Goal: Check status: Check status

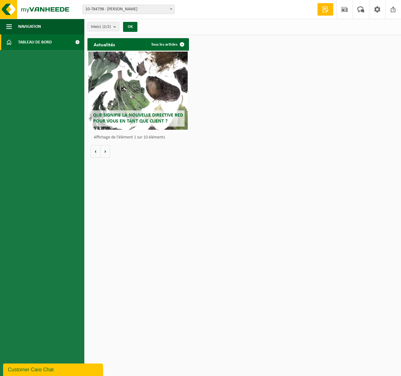
click at [169, 10] on span at bounding box center [171, 9] width 6 height 8
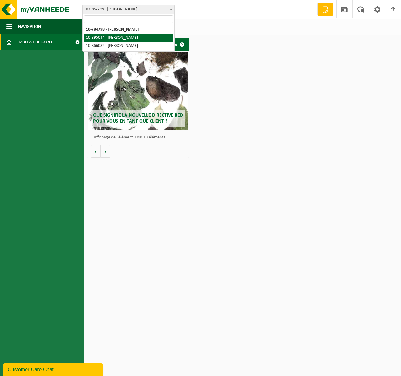
select select "116627"
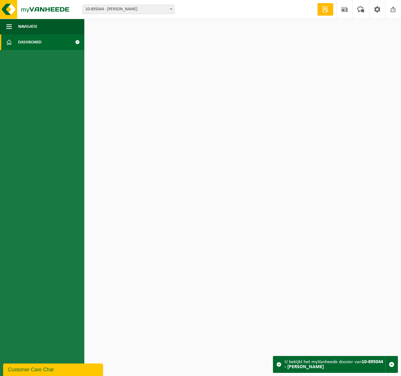
click at [175, 6] on div "Vestiging: 10-784798 - TRAITEUR GERALDINE - JAMBES 10-895044 - TRAITEUR GERALDI…" at bounding box center [131, 9] width 106 height 9
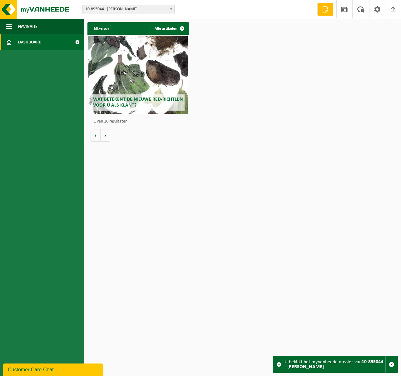
click at [172, 12] on span at bounding box center [171, 9] width 6 height 8
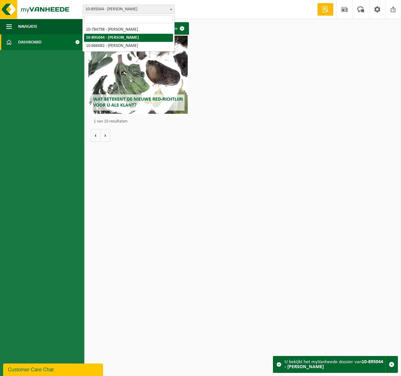
select select "102760"
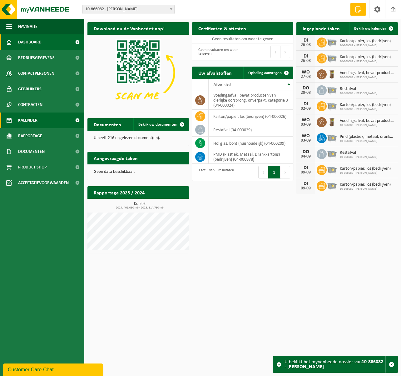
click at [42, 125] on link "Kalender" at bounding box center [42, 120] width 84 height 16
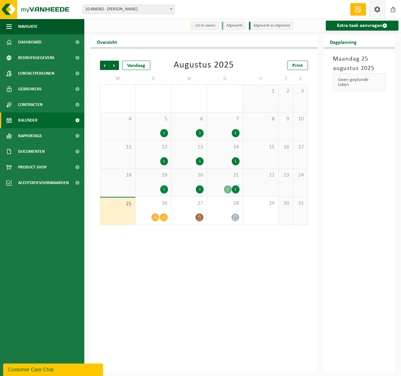
click at [372, 11] on link at bounding box center [377, 9] width 16 height 18
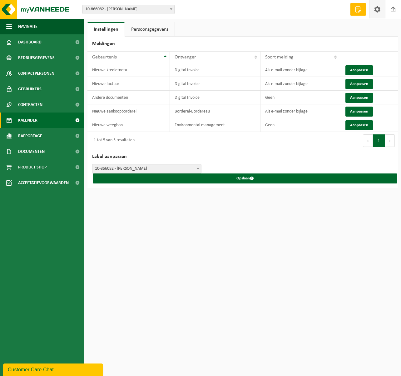
click at [38, 122] on link "Kalender" at bounding box center [42, 120] width 84 height 16
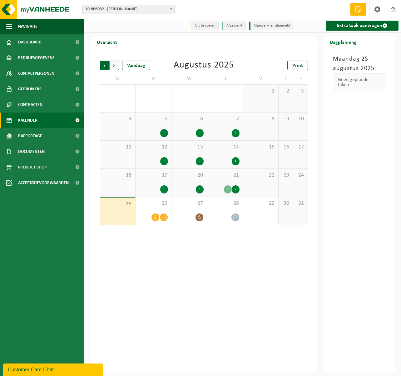
click at [117, 66] on span "Volgende" at bounding box center [114, 65] width 9 height 9
